Goal: Task Accomplishment & Management: Manage account settings

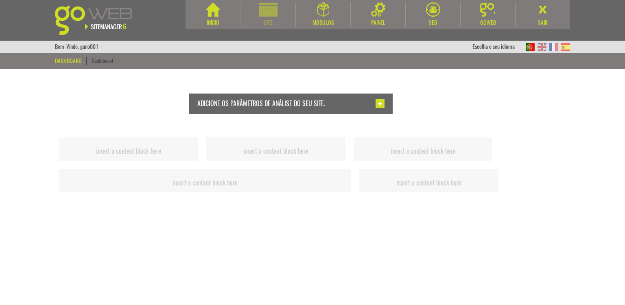
click at [257, 21] on div "Site" at bounding box center [268, 23] width 55 height 8
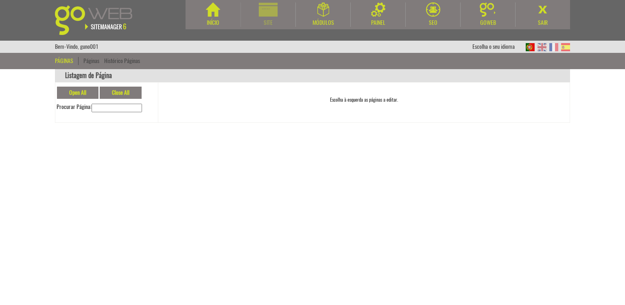
click at [254, 17] on div "Site" at bounding box center [268, 14] width 55 height 24
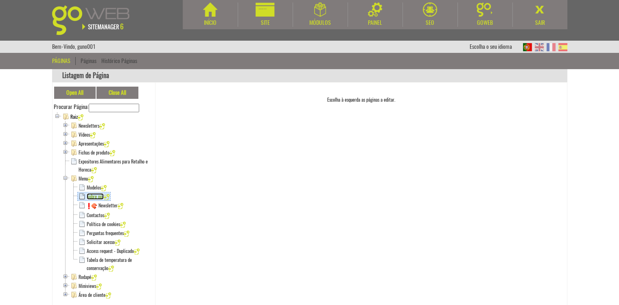
click at [94, 196] on link "Sobre nós" at bounding box center [95, 196] width 17 height 7
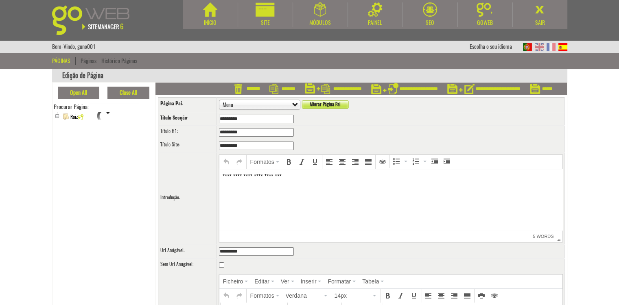
scroll to position [80, 0]
click at [564, 48] on img at bounding box center [563, 47] width 9 height 8
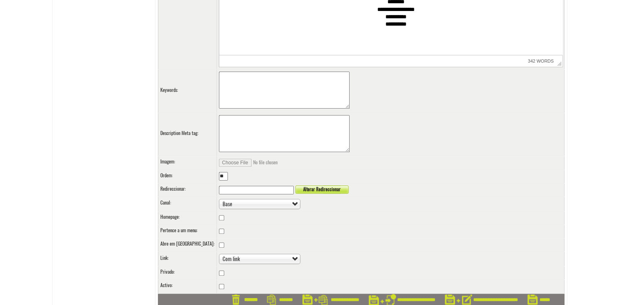
scroll to position [570, 0]
click at [502, 298] on input "**********" at bounding box center [481, 300] width 73 height 12
